Goal: Check status: Check status

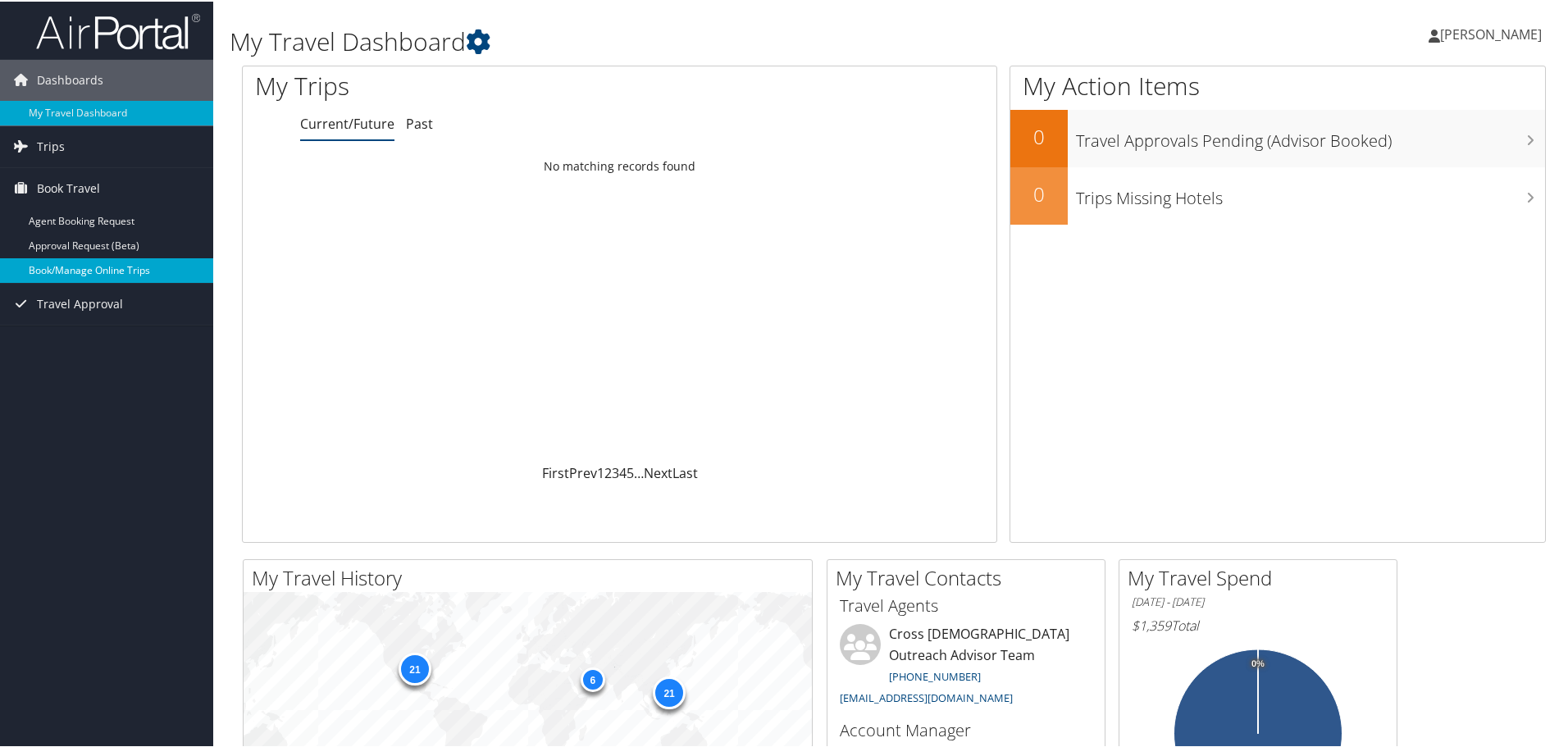
click at [110, 259] on link "Book/Manage Online Trips" at bounding box center [106, 269] width 213 height 25
click at [67, 150] on link "Trips" at bounding box center [106, 145] width 213 height 41
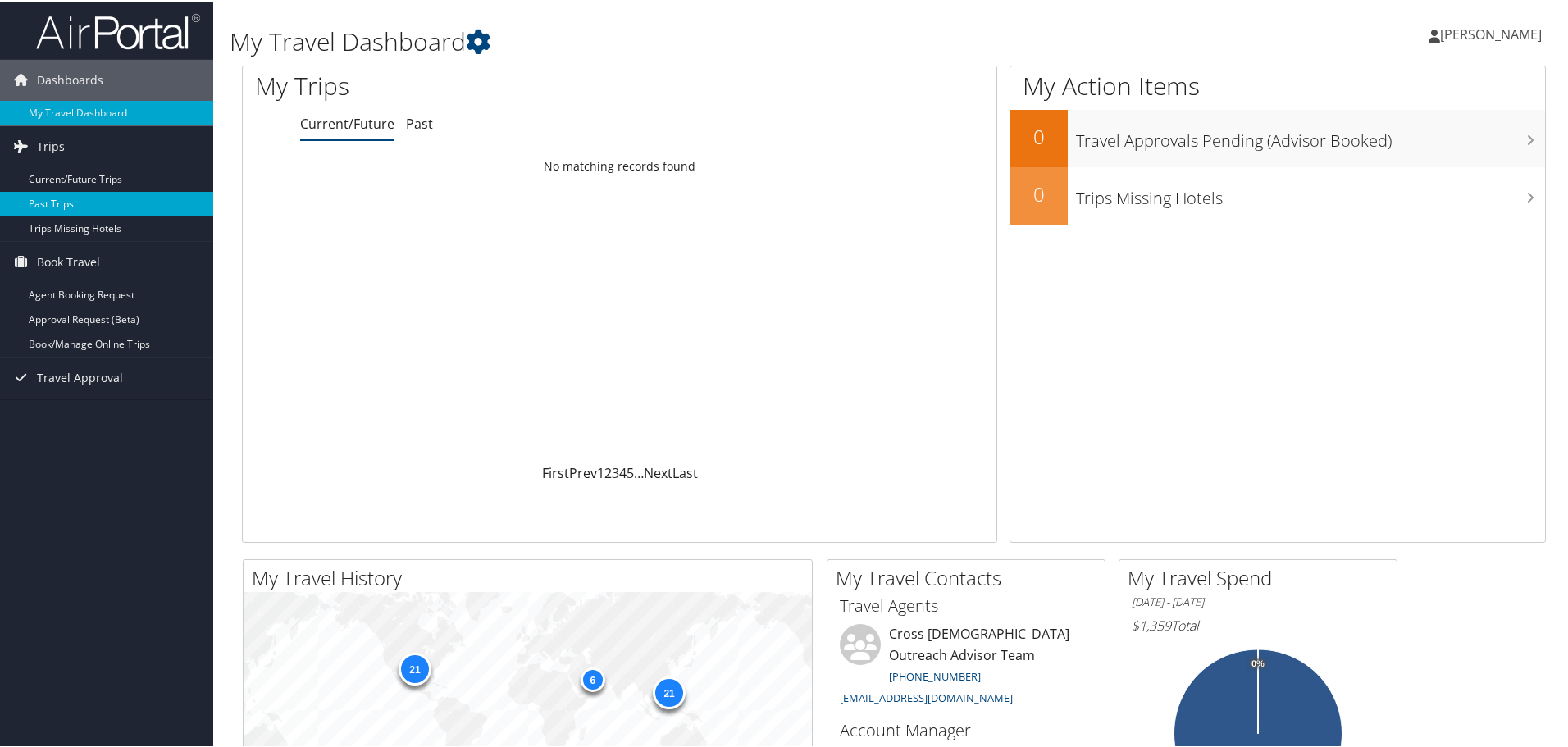
click at [99, 203] on link "Past Trips" at bounding box center [106, 202] width 213 height 25
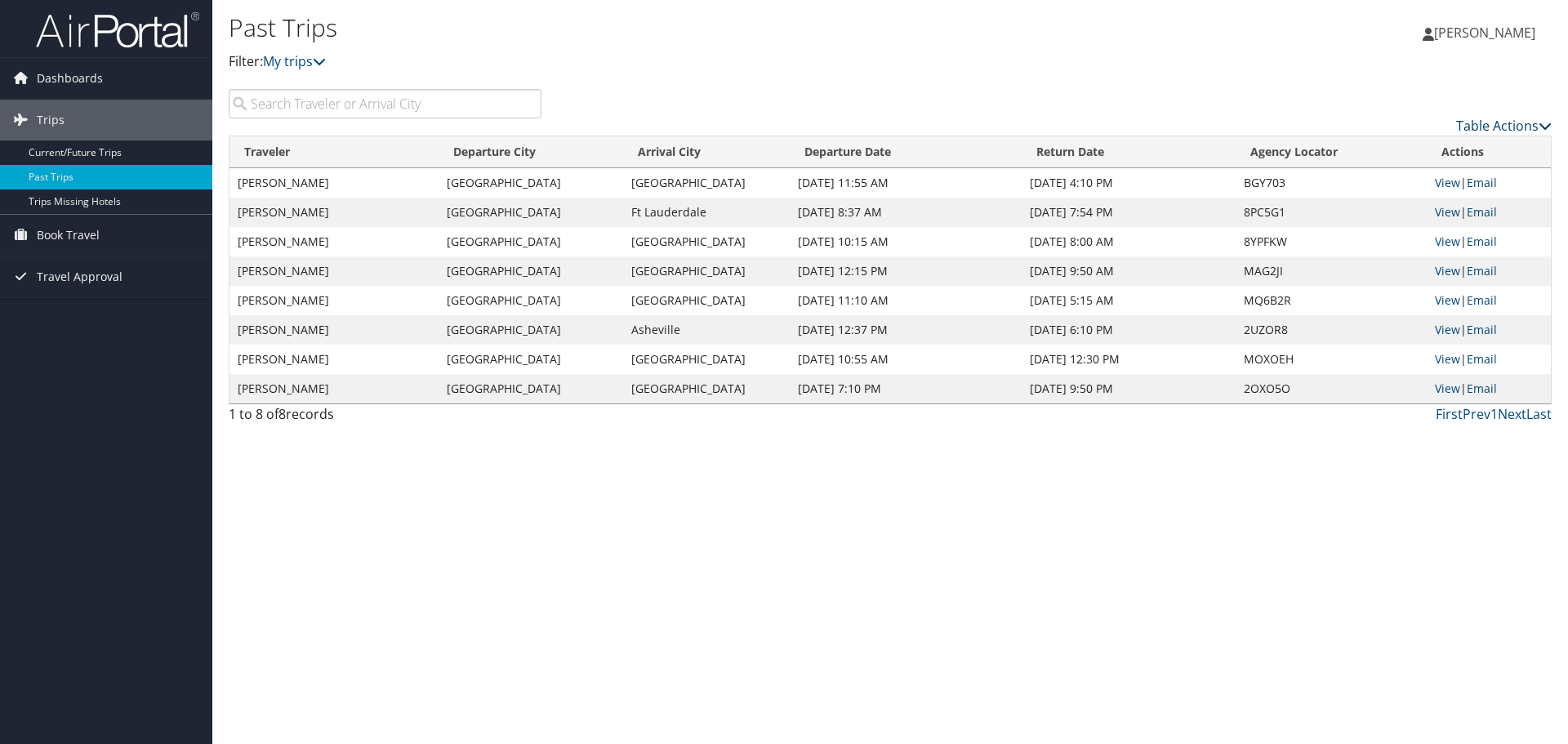
click at [1480, 120] on link "Table Actions" at bounding box center [1504, 126] width 96 height 18
click at [1450, 172] on link "Column Visibility" at bounding box center [1437, 179] width 215 height 28
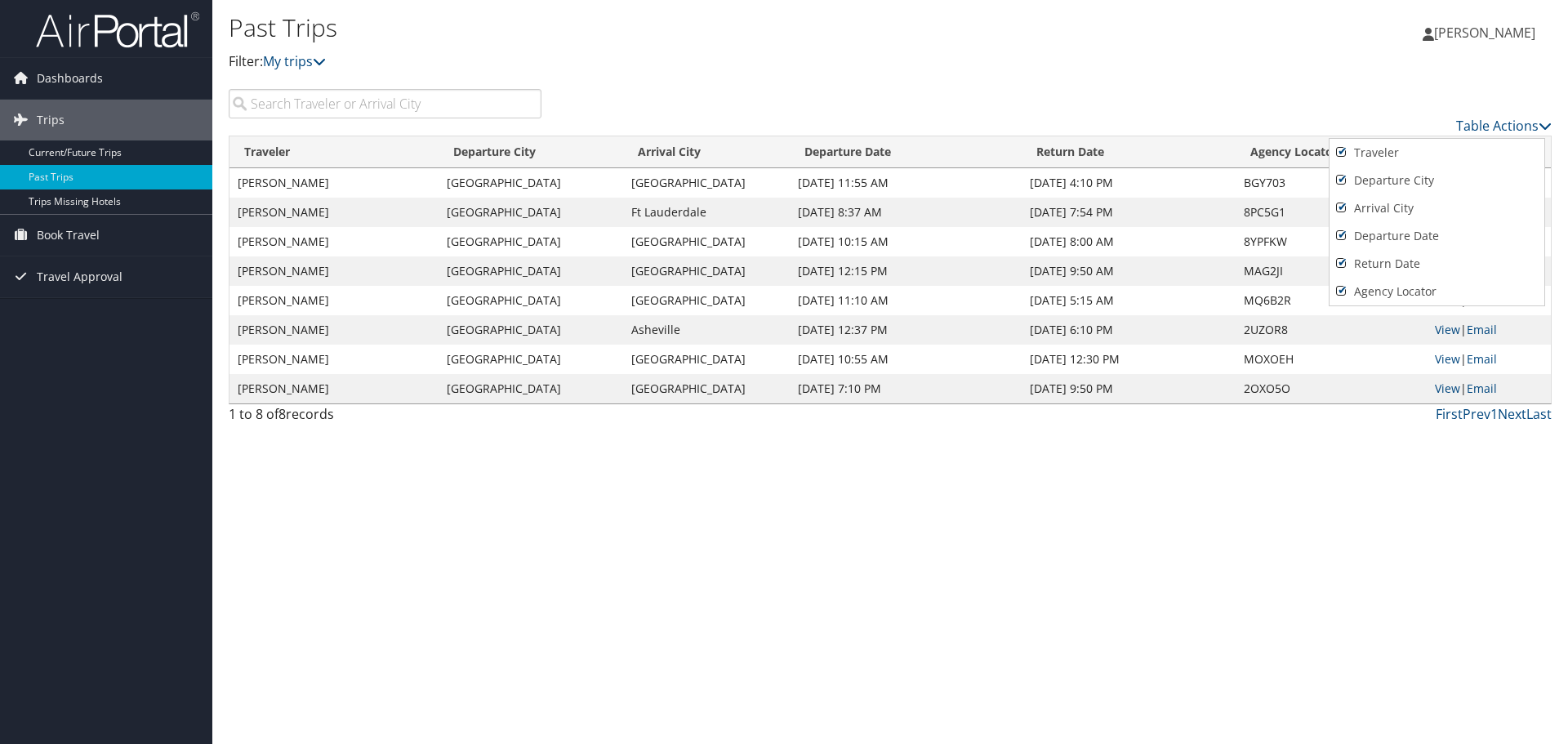
click at [1380, 106] on div at bounding box center [784, 372] width 1568 height 744
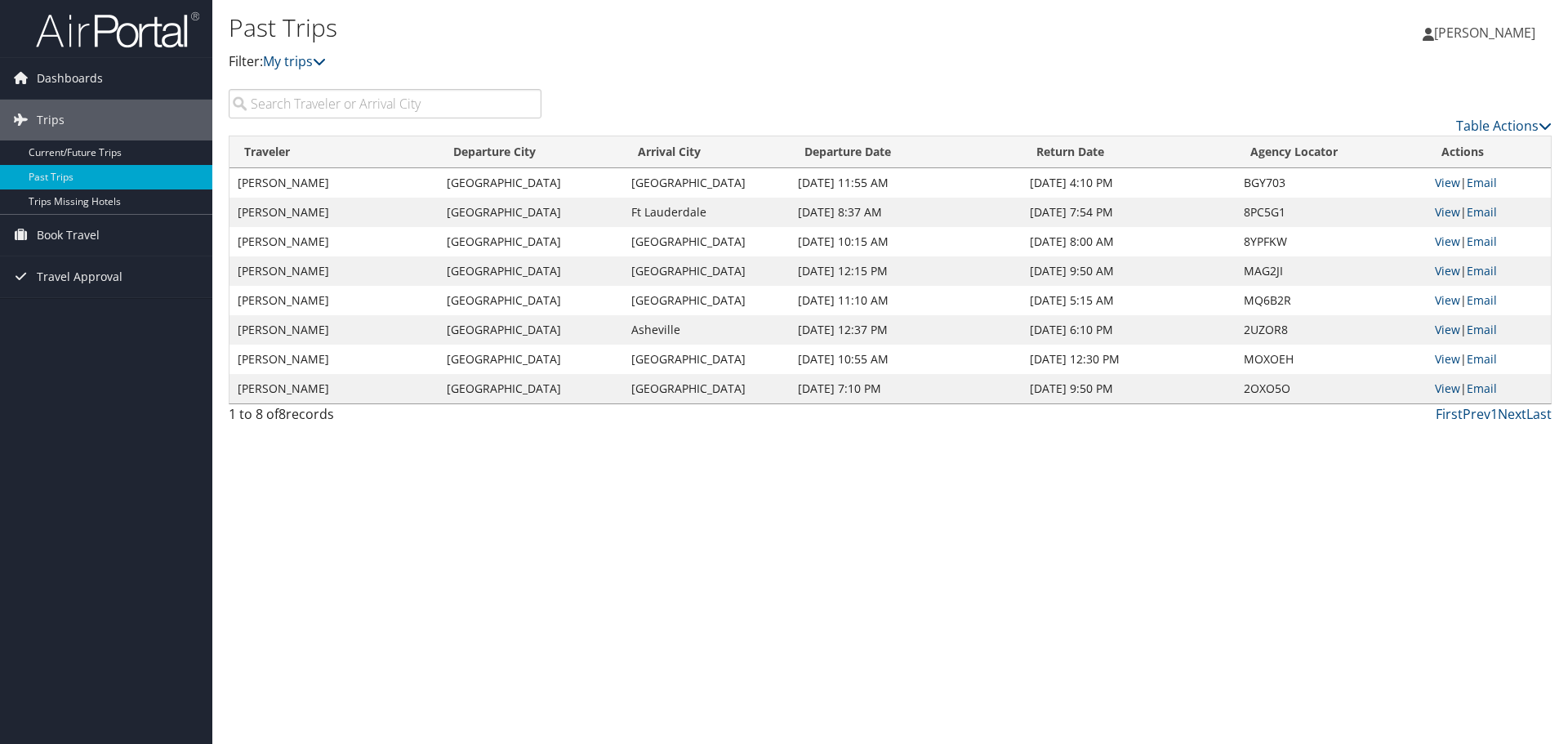
click at [1452, 116] on div "Table Actions" at bounding box center [1059, 126] width 987 height 20
click at [1462, 124] on link "Table Actions" at bounding box center [1504, 126] width 96 height 18
click at [1297, 449] on div at bounding box center [784, 372] width 1568 height 744
click at [1456, 238] on link "View" at bounding box center [1448, 241] width 25 height 16
click at [1448, 178] on link "View" at bounding box center [1448, 182] width 25 height 16
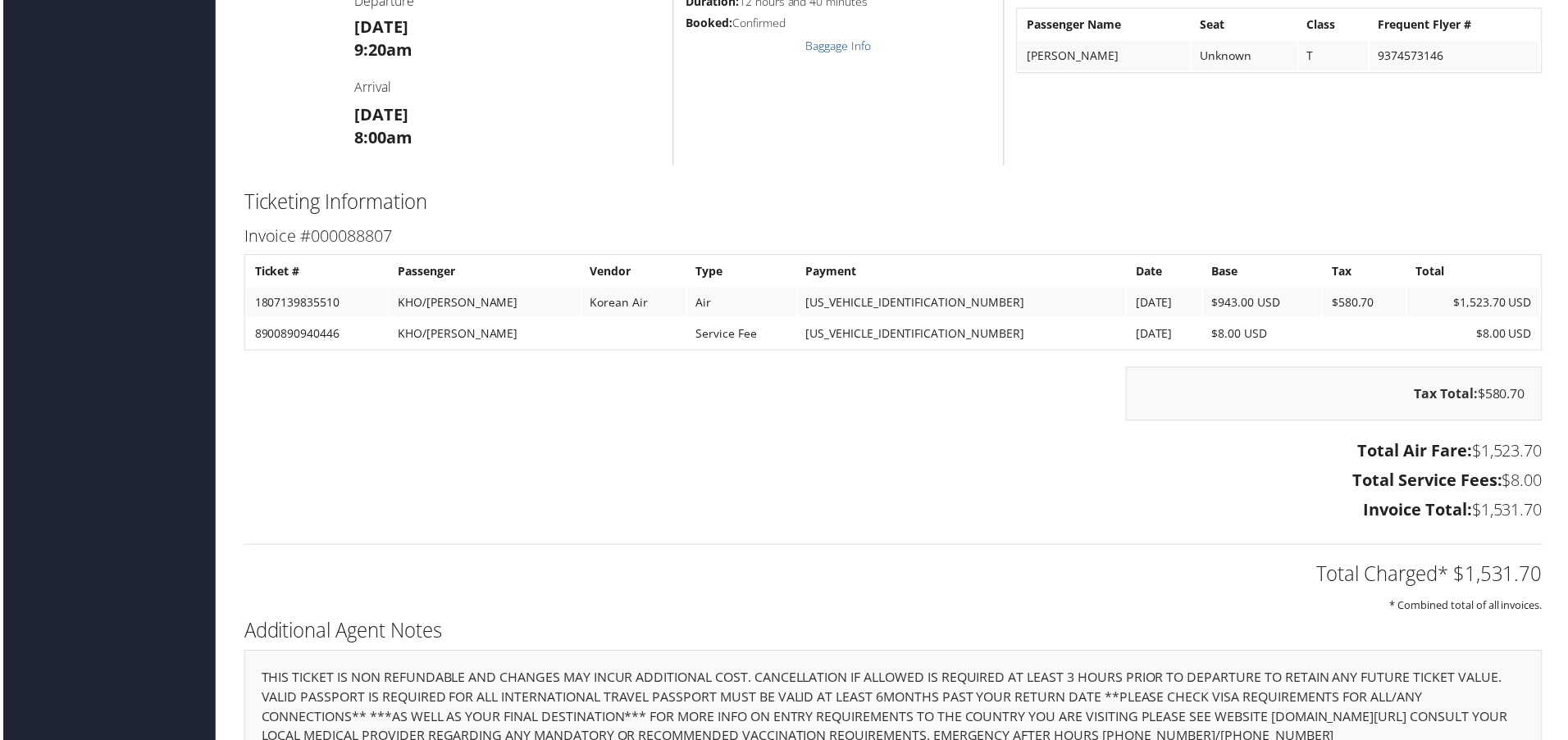
scroll to position [1603, 0]
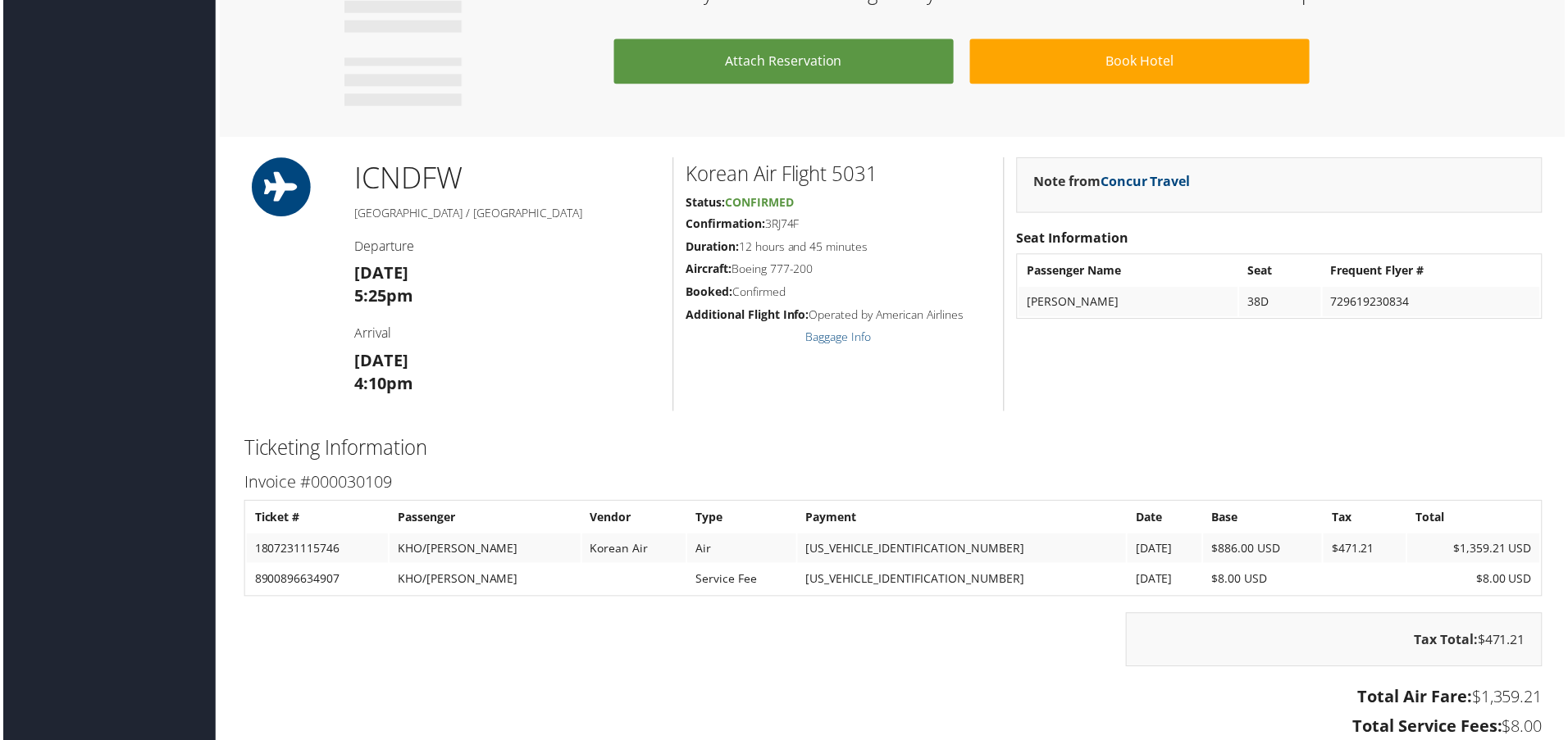
scroll to position [1893, 0]
